Goal: Information Seeking & Learning: Learn about a topic

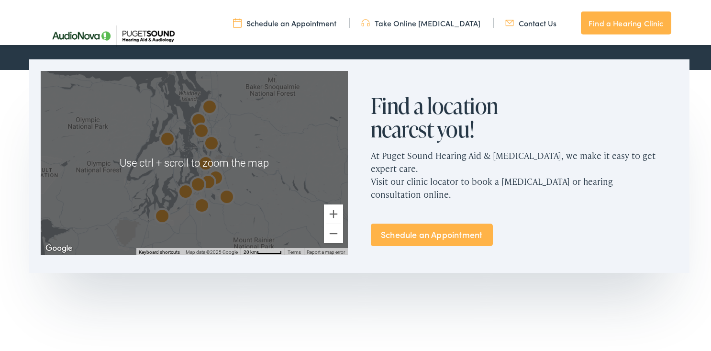
scroll to position [567, 0]
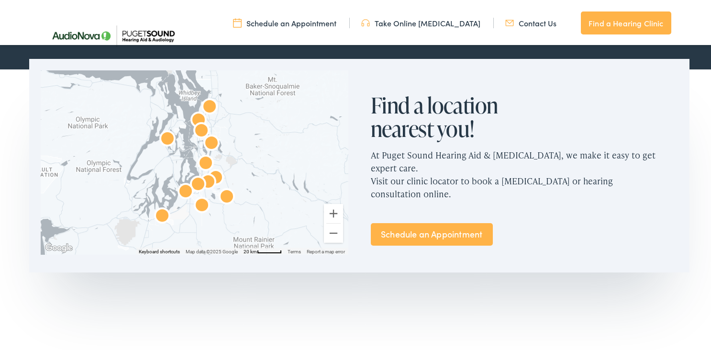
click at [394, 178] on p "At Puget Sound Hearing Aid & [MEDICAL_DATA], we make it easy to get expert care…" at bounding box center [524, 172] width 307 height 67
click at [158, 215] on img "AudioNova" at bounding box center [162, 214] width 23 height 23
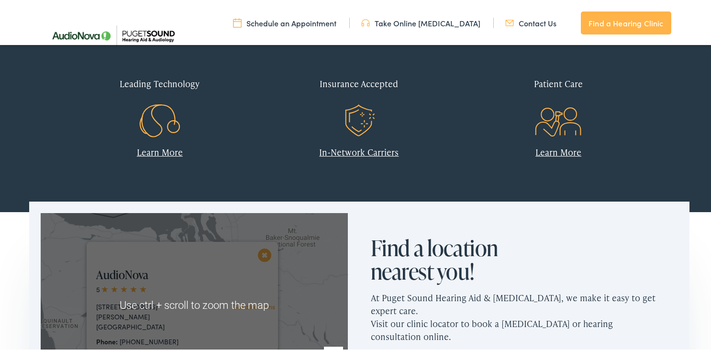
scroll to position [424, 0]
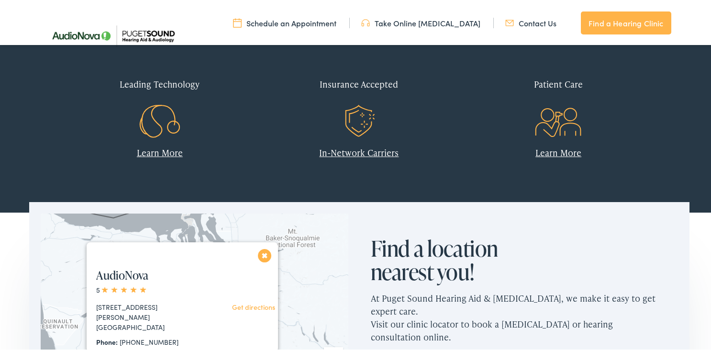
click at [341, 149] on link "In-Network Carriers" at bounding box center [358, 150] width 79 height 12
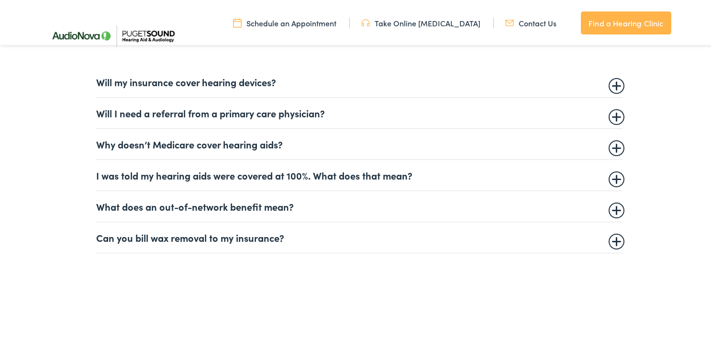
scroll to position [621, 0]
click at [610, 81] on summary "Will my insurance cover hearing devices?" at bounding box center [359, 79] width 526 height 11
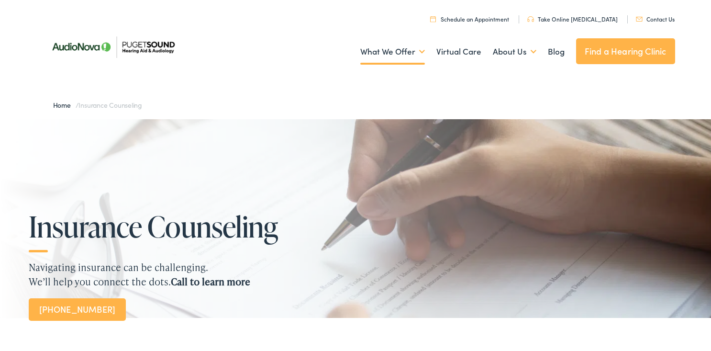
scroll to position [0, 0]
